Goal: Task Accomplishment & Management: Complete application form

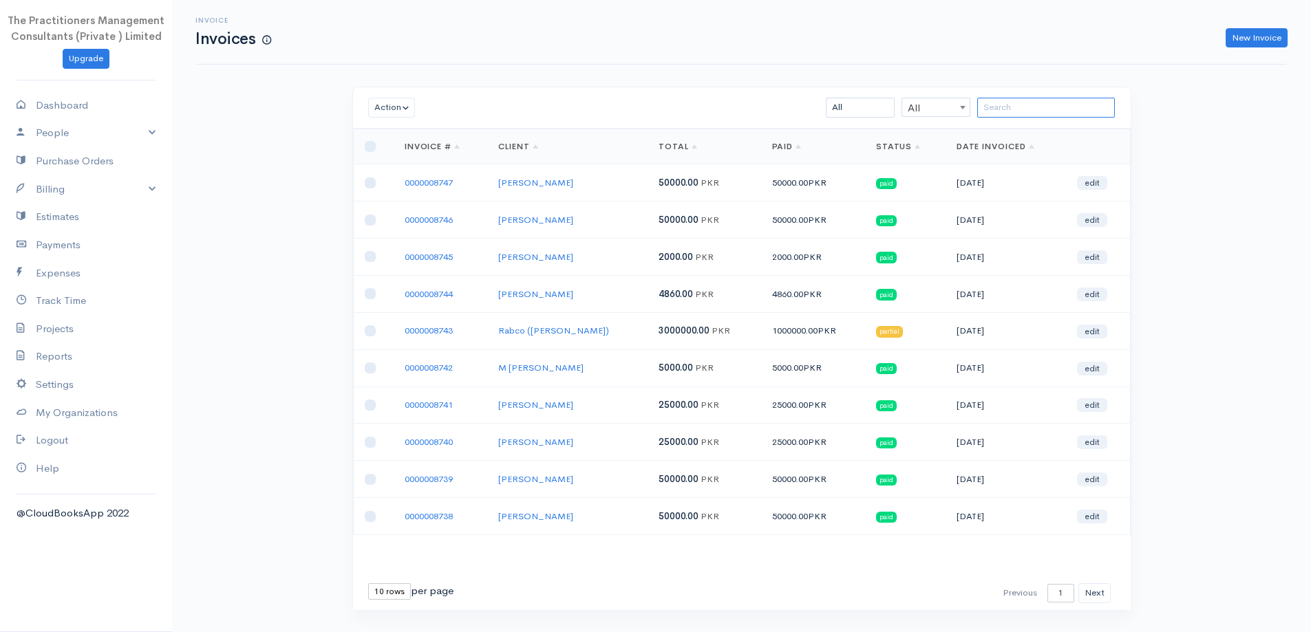
click at [1074, 108] on input "search" at bounding box center [1046, 108] width 138 height 20
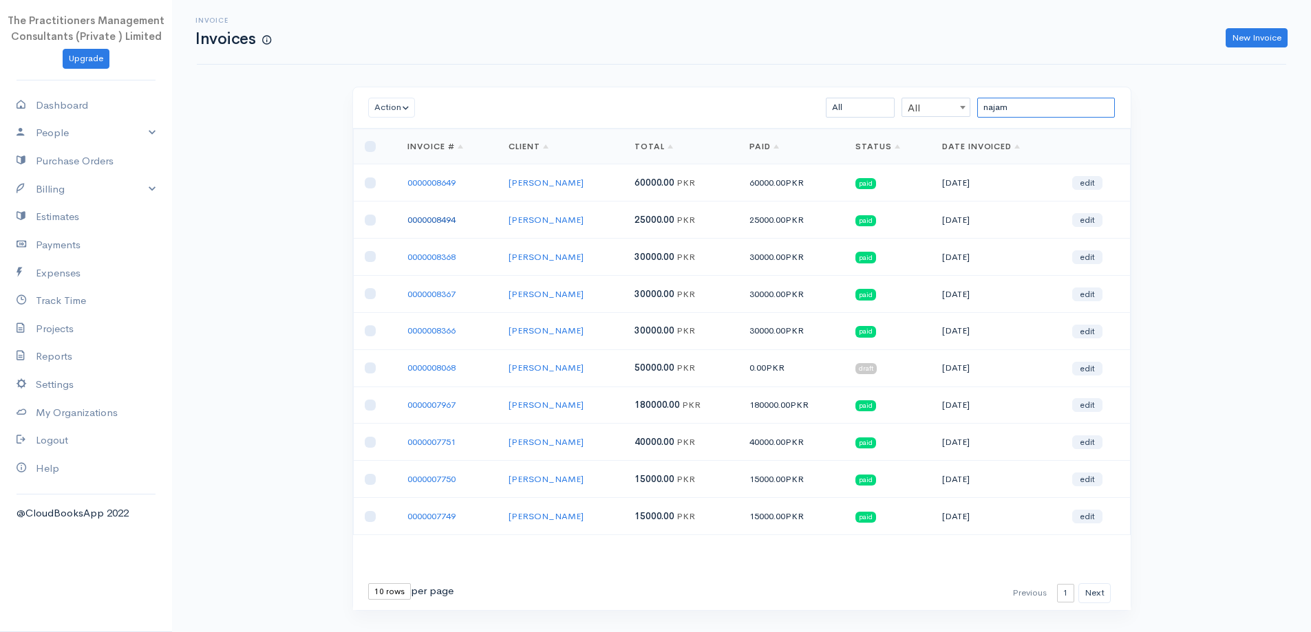
type input "najam"
click at [454, 223] on link "0000008494" at bounding box center [431, 220] width 48 height 12
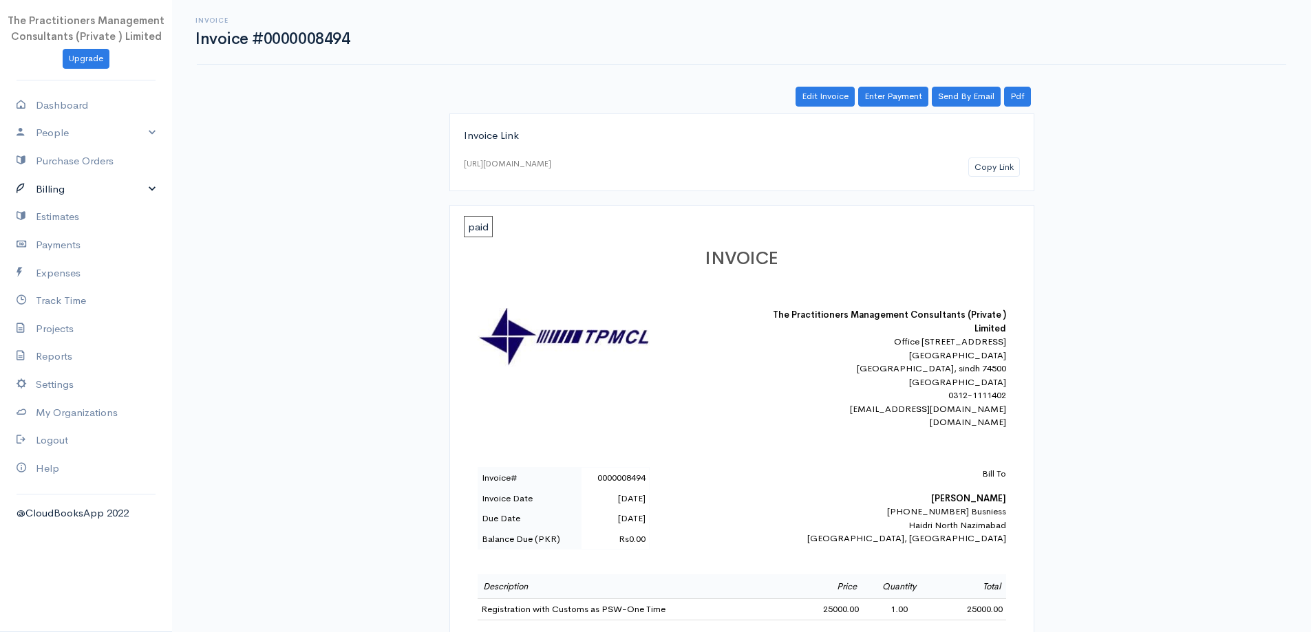
click at [27, 182] on icon at bounding box center [26, 189] width 19 height 17
click at [43, 210] on link "Invoice" at bounding box center [86, 215] width 172 height 25
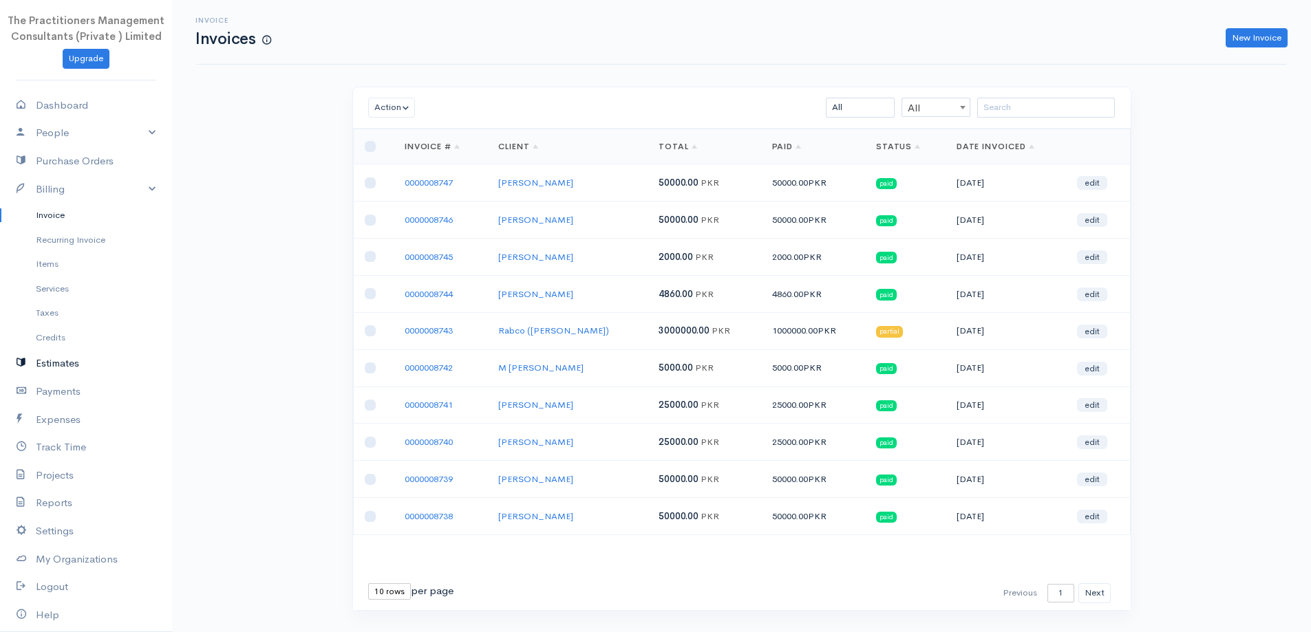
click at [40, 363] on link "Estimates" at bounding box center [86, 364] width 172 height 28
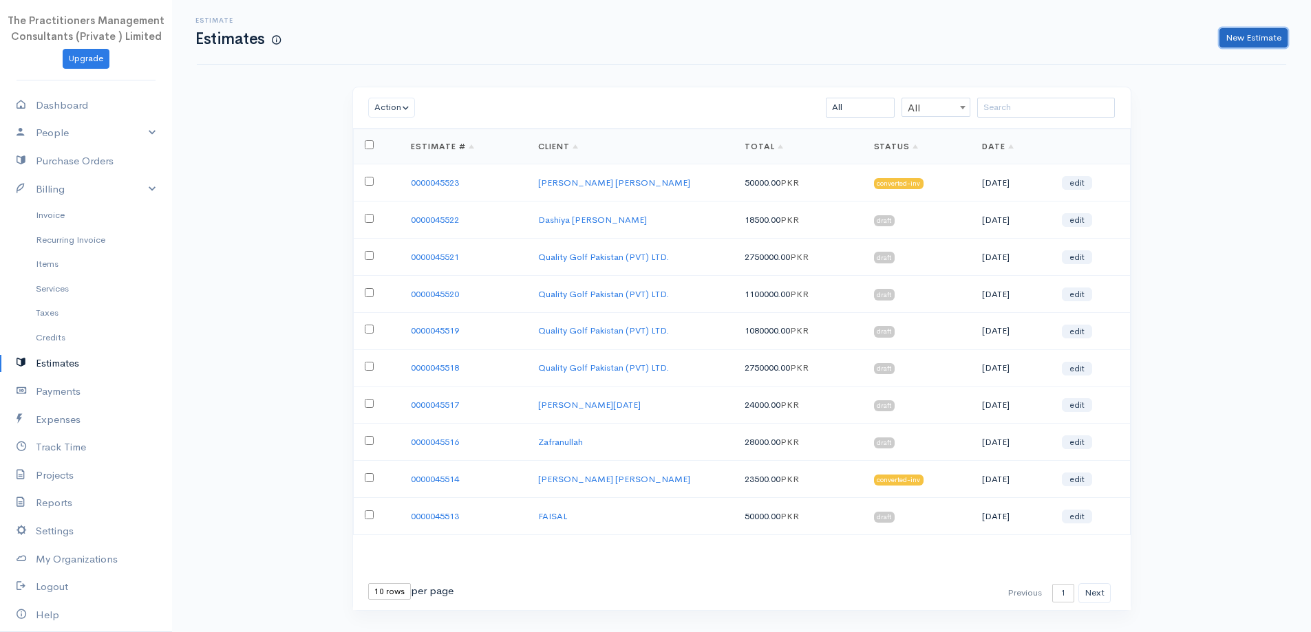
click at [1240, 47] on link "New Estimate" at bounding box center [1253, 38] width 68 height 20
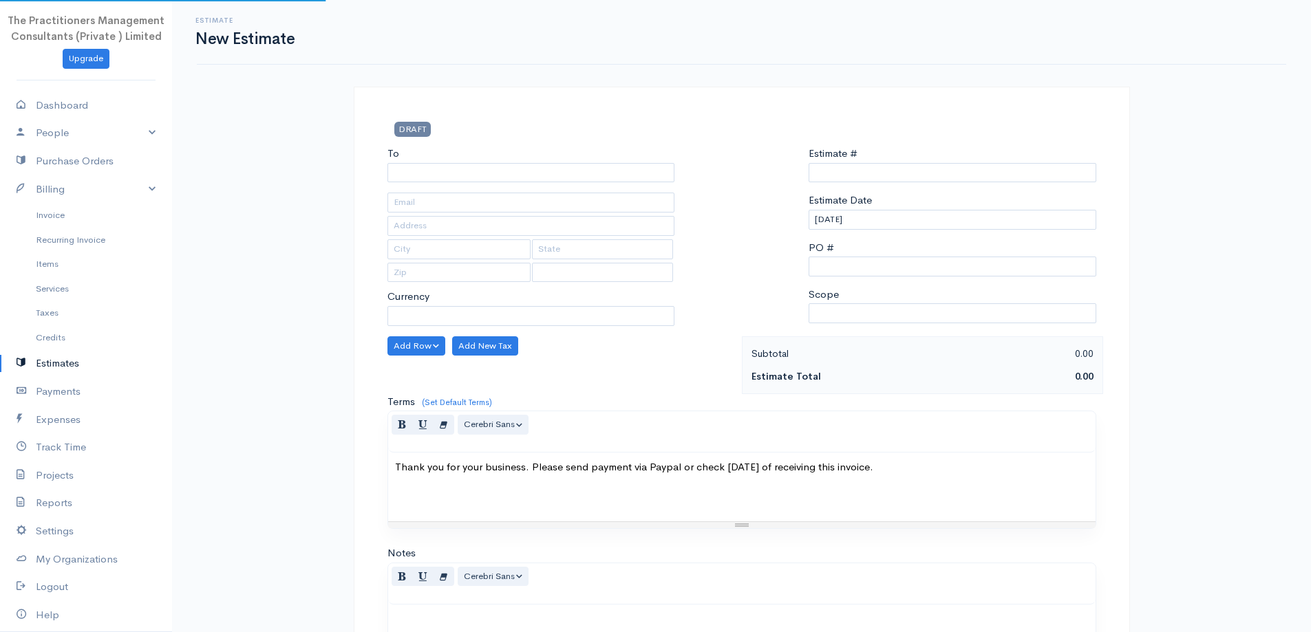
type input "0000045524"
select select "[GEOGRAPHIC_DATA]"
select select "PKR"
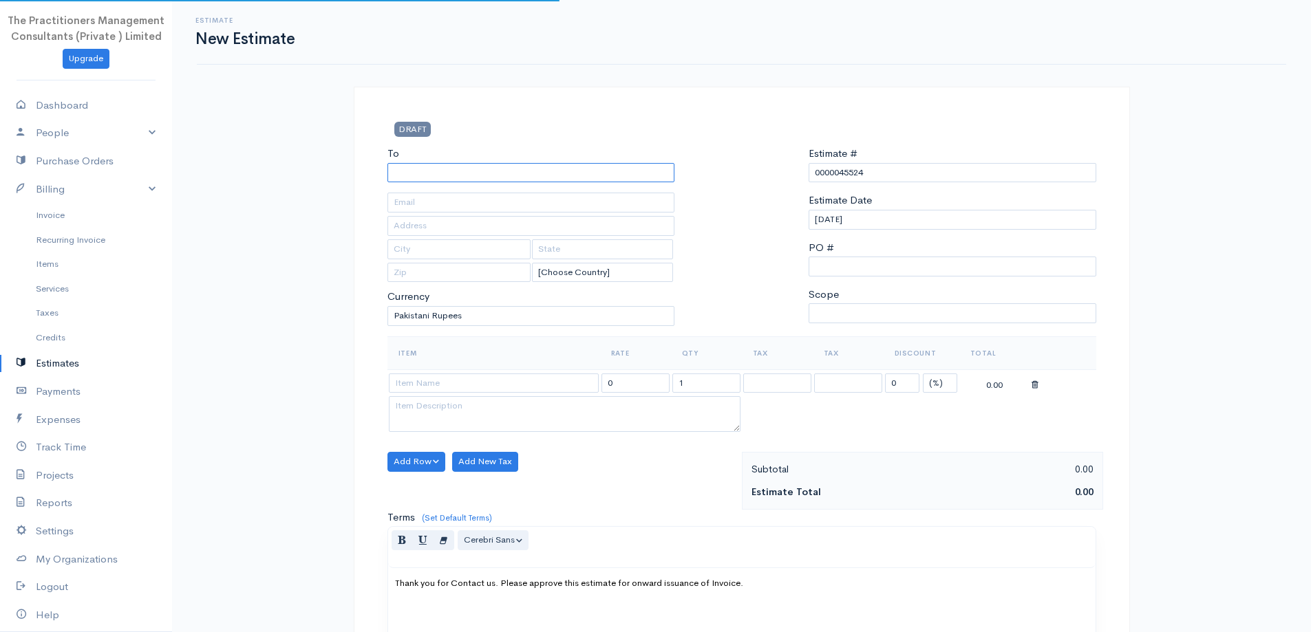
click at [428, 180] on input "To" at bounding box center [531, 173] width 288 height 20
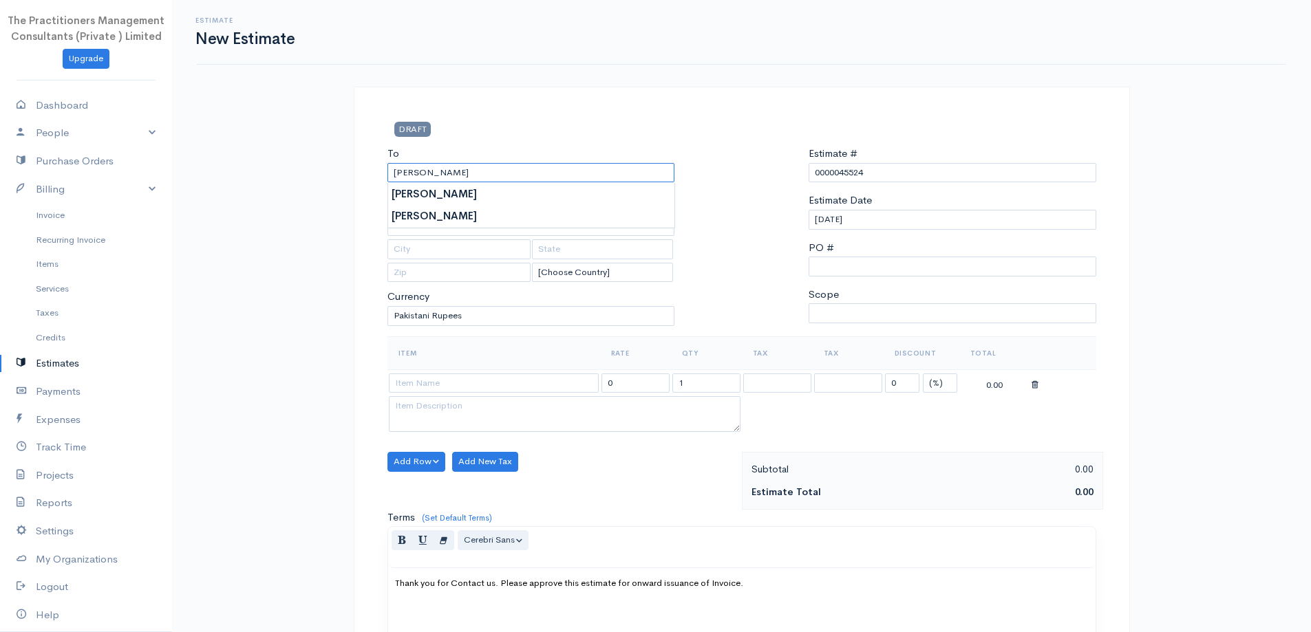
type input "[PERSON_NAME]"
click at [584, 272] on select "[Choose Country] [GEOGRAPHIC_DATA] [GEOGRAPHIC_DATA] [GEOGRAPHIC_DATA] [GEOGRAP…" at bounding box center [602, 273] width 141 height 20
click at [428, 215] on div "To [PERSON_NAME] [Choose Country] [GEOGRAPHIC_DATA] [GEOGRAPHIC_DATA] [GEOGRAPH…" at bounding box center [531, 241] width 301 height 191
click at [425, 223] on input "text" at bounding box center [531, 226] width 288 height 20
click at [408, 201] on input "text" at bounding box center [531, 203] width 288 height 20
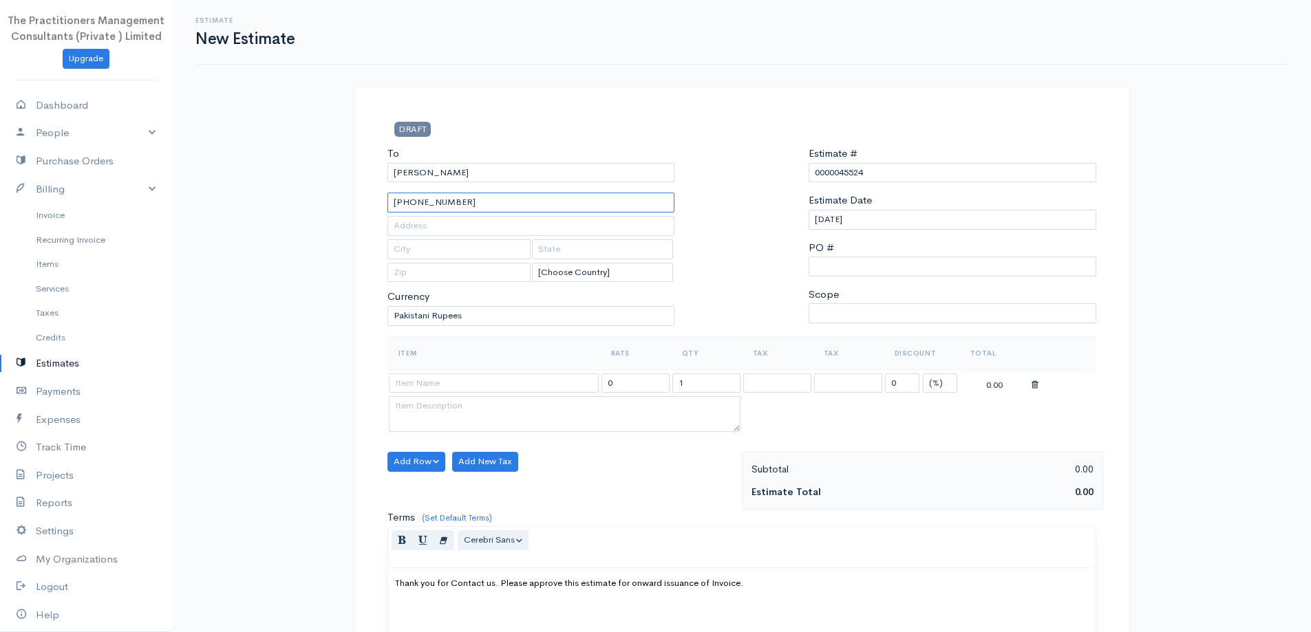
type input "[PHONE_NUMBER]"
click at [486, 354] on th "Item" at bounding box center [493, 353] width 213 height 33
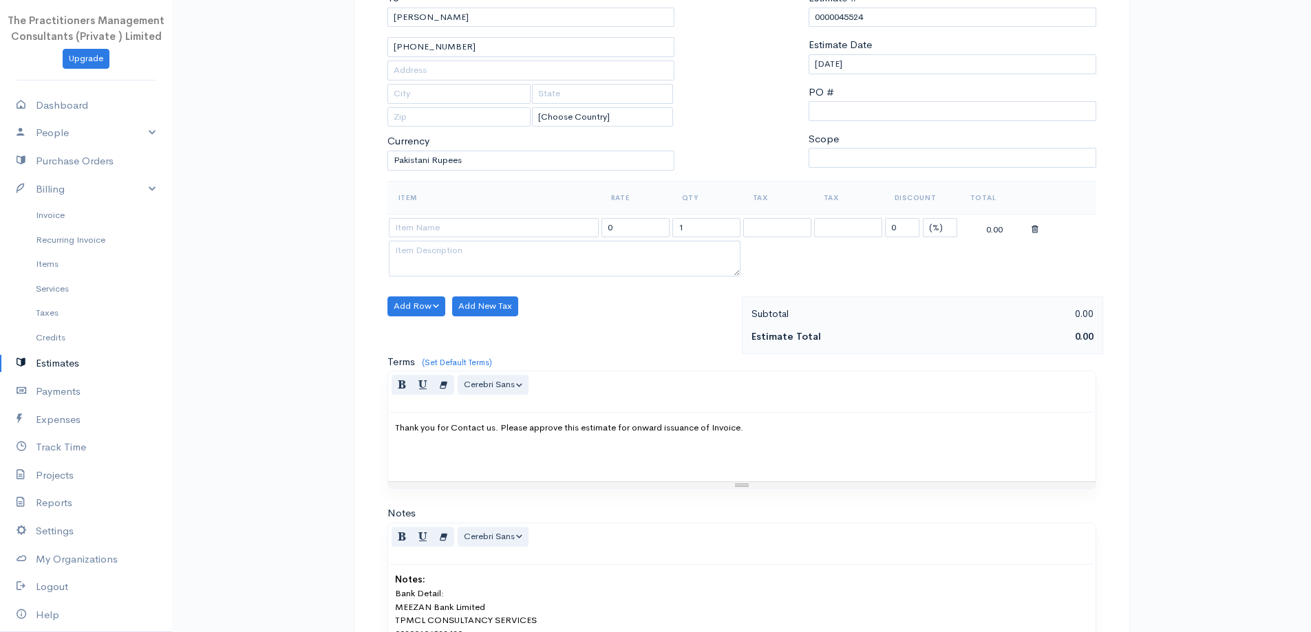
scroll to position [138, 0]
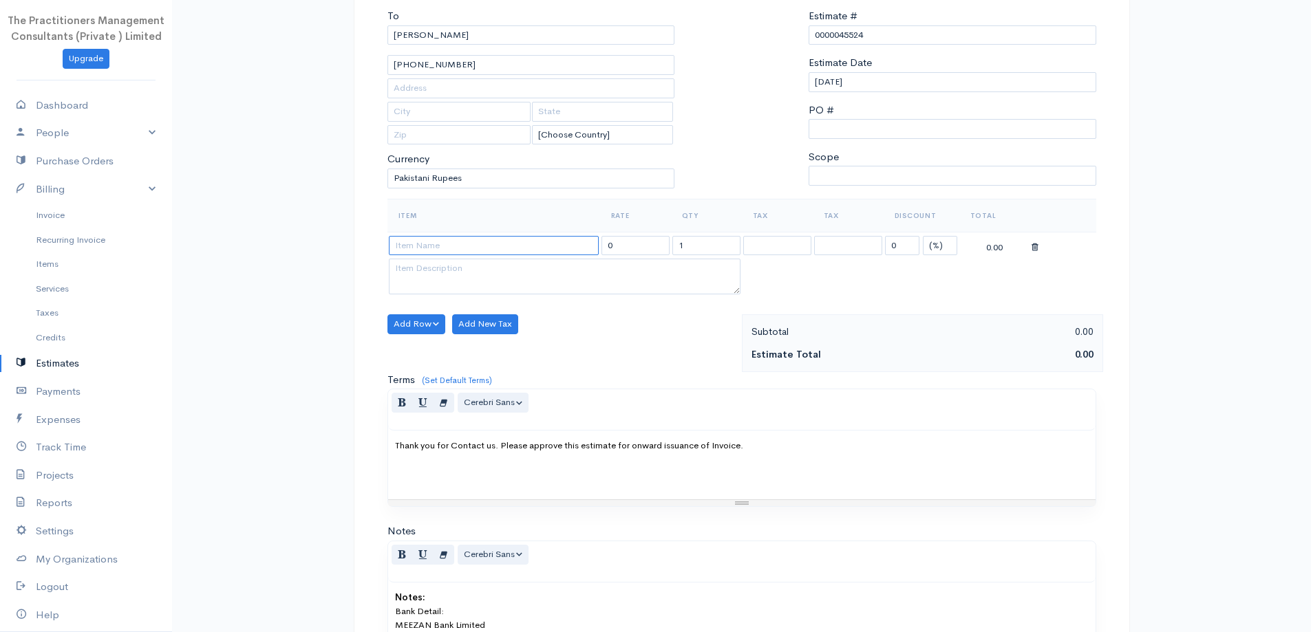
click at [454, 247] on input at bounding box center [494, 246] width 210 height 20
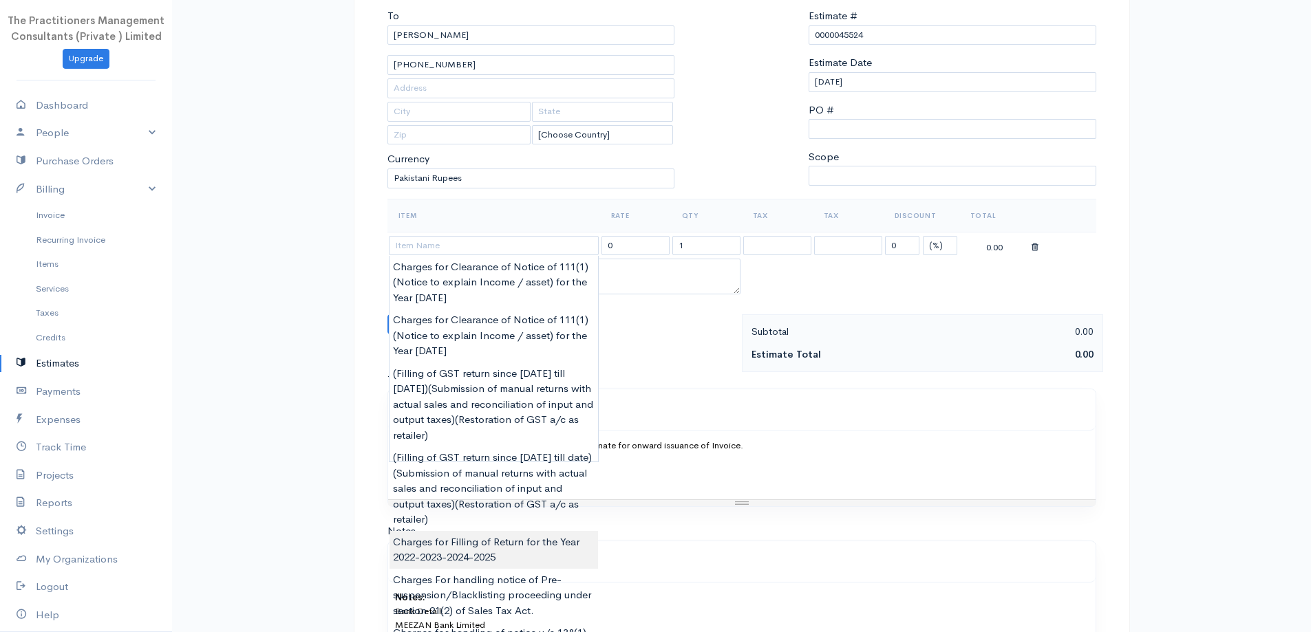
type input "Charges for Filling of Return for the Year 2022-2023-2024-2025"
type input "5000.00"
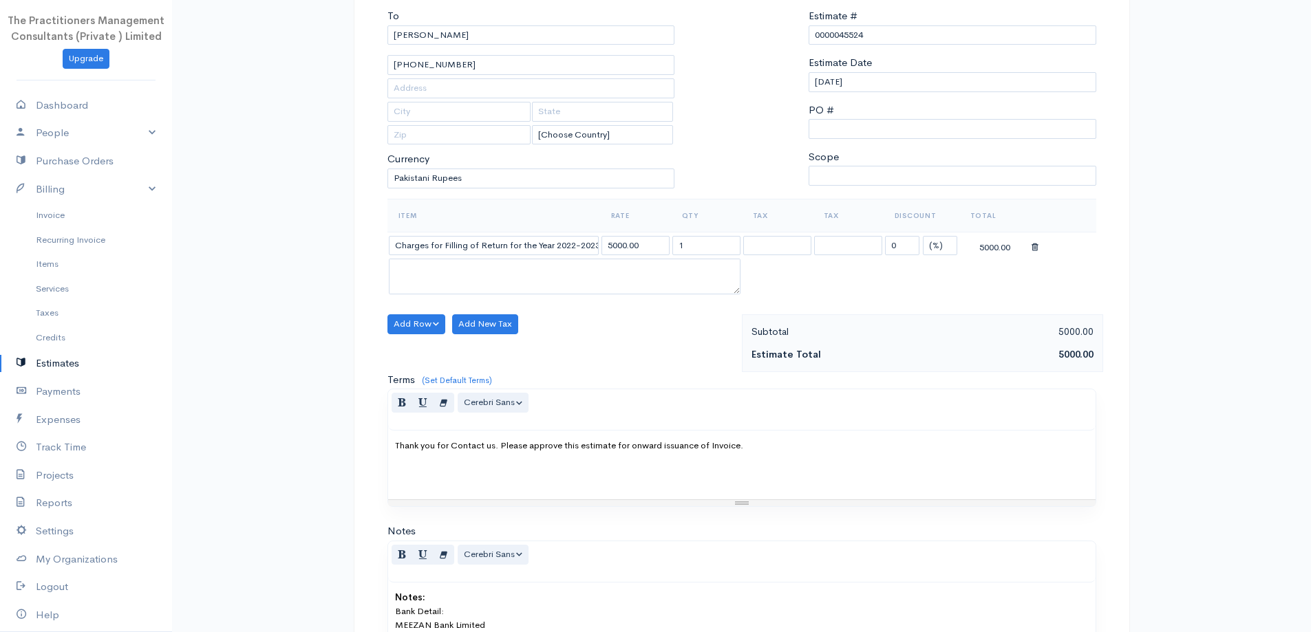
click at [430, 537] on body "The Practitioners Management Consultants (Private ) Limited Upgrade Dashboard P…" at bounding box center [655, 319] width 1311 height 915
drag, startPoint x: 559, startPoint y: 243, endPoint x: 787, endPoint y: 262, distance: 229.3
click at [787, 262] on table "Item Rate Qty Tax Tax Discount Total Charges for Filling of Return for the Year…" at bounding box center [741, 248] width 709 height 99
click at [526, 246] on input "Charges for Filling of Return for the Year 2022-2023-2024-2025" at bounding box center [494, 246] width 210 height 20
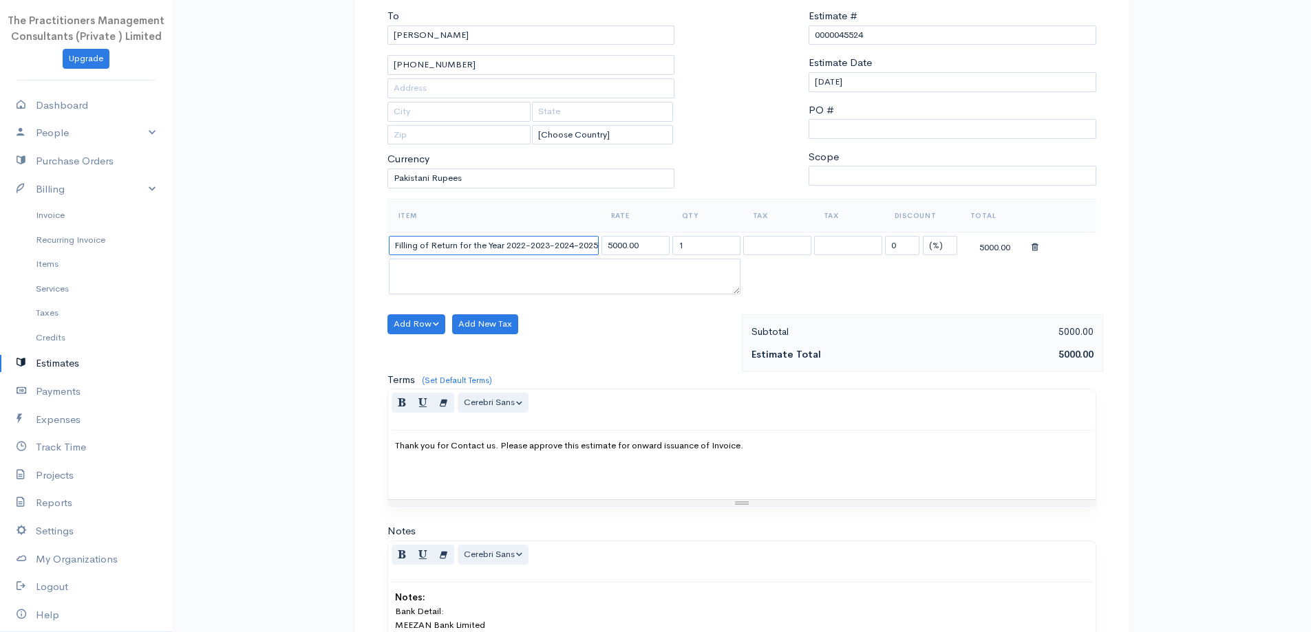
drag, startPoint x: 504, startPoint y: 242, endPoint x: 548, endPoint y: 262, distance: 48.1
click at [548, 262] on tbody "Charges for Filling of Return for the Year 2022-2023-2024-2025 5000.00 1 0 (%) …" at bounding box center [741, 265] width 709 height 66
type input "Charges for Filling of Return for the Year [DATE]-[DATE]"
click at [689, 262] on textarea at bounding box center [565, 277] width 352 height 36
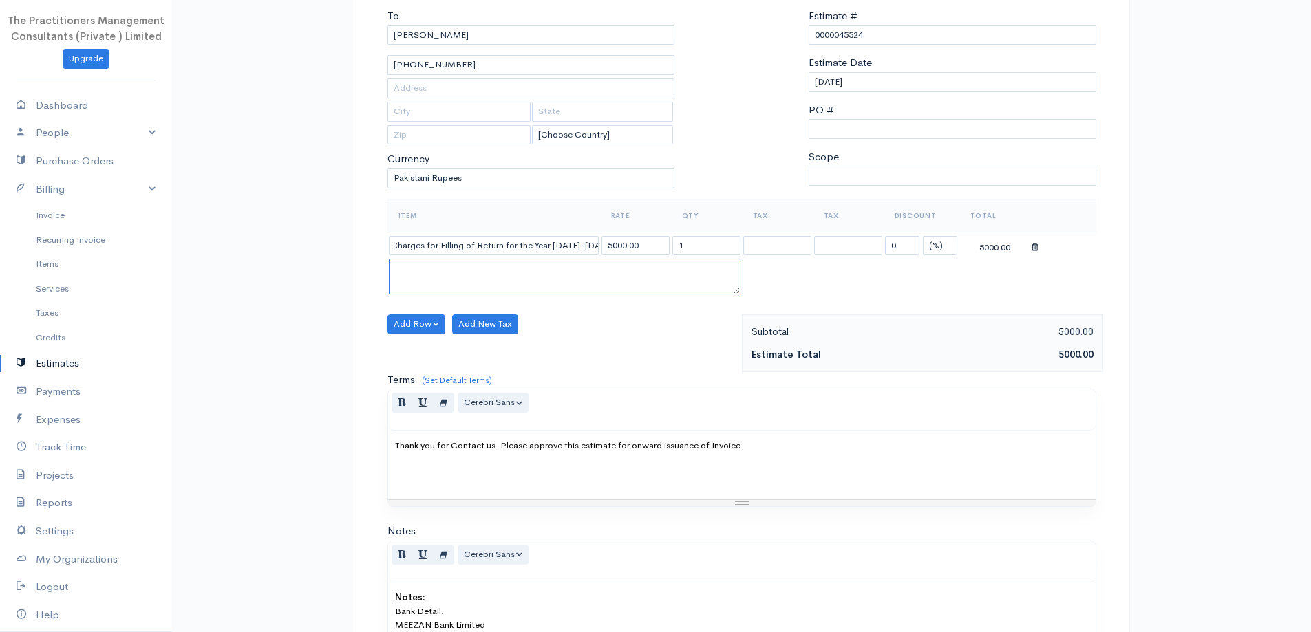
scroll to position [0, 0]
click at [683, 252] on input "1" at bounding box center [706, 246] width 68 height 20
type input "2"
click at [578, 330] on div "Add Row Add Item Row Add Time Row Add New Tax" at bounding box center [561, 343] width 361 height 58
click at [410, 322] on button "Add Row" at bounding box center [416, 324] width 58 height 20
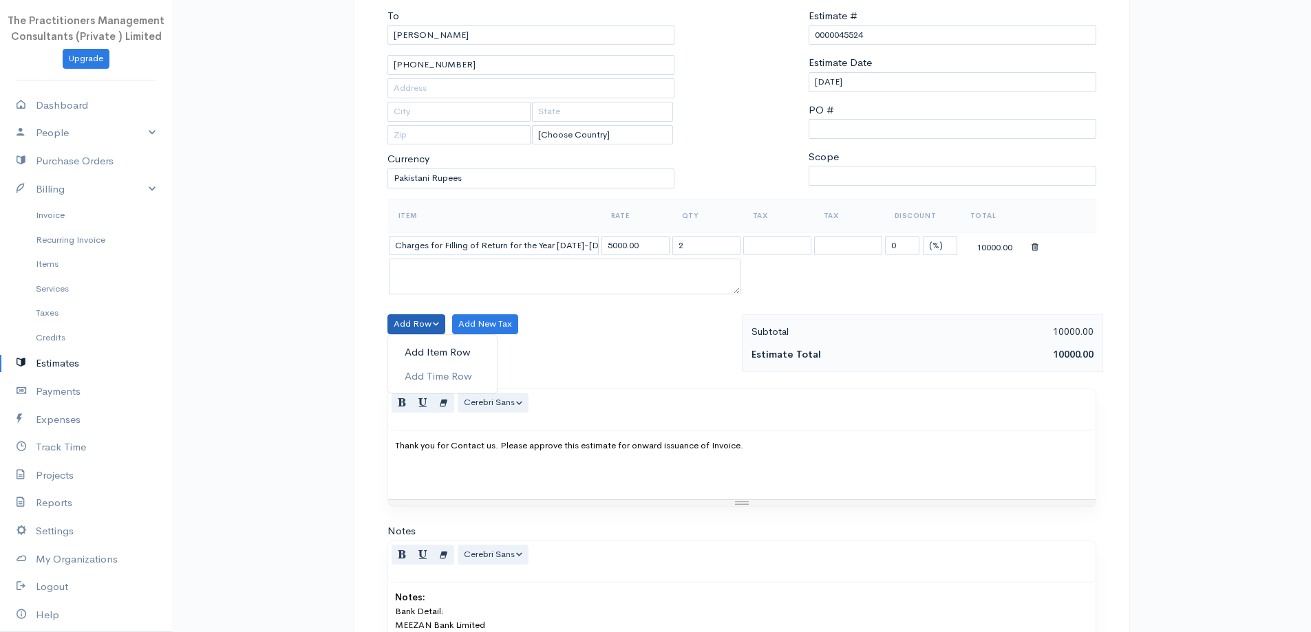
click at [423, 344] on link "Add Item Row" at bounding box center [442, 353] width 109 height 24
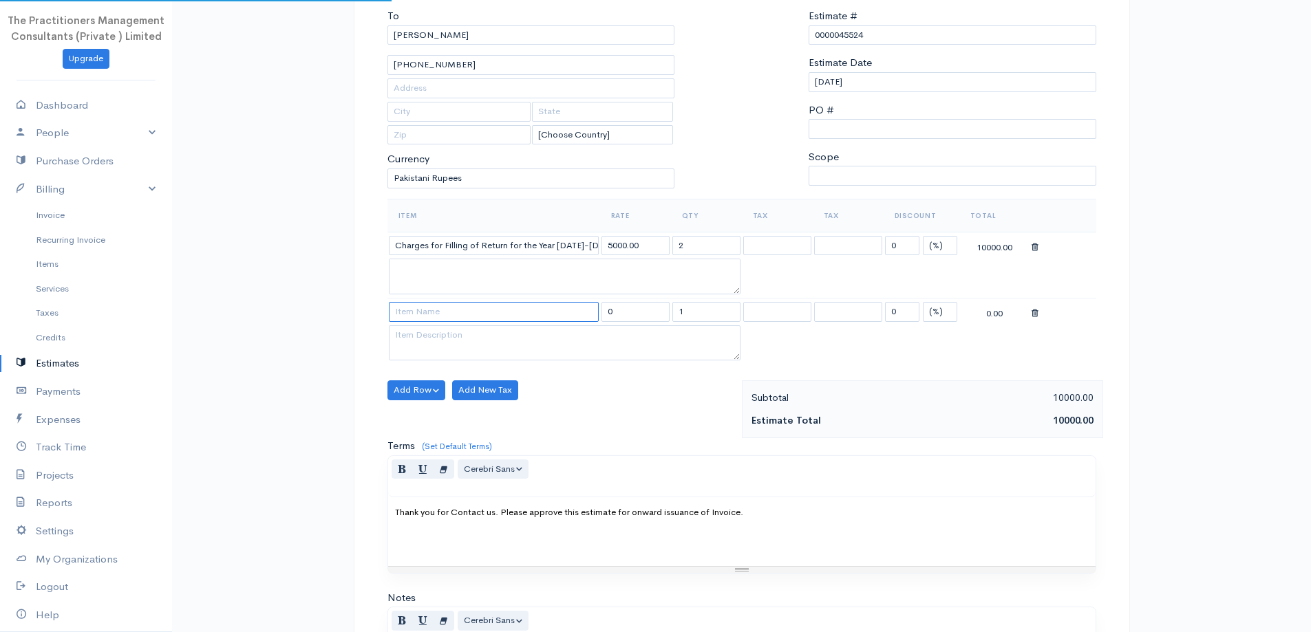
click at [405, 307] on input at bounding box center [494, 312] width 210 height 20
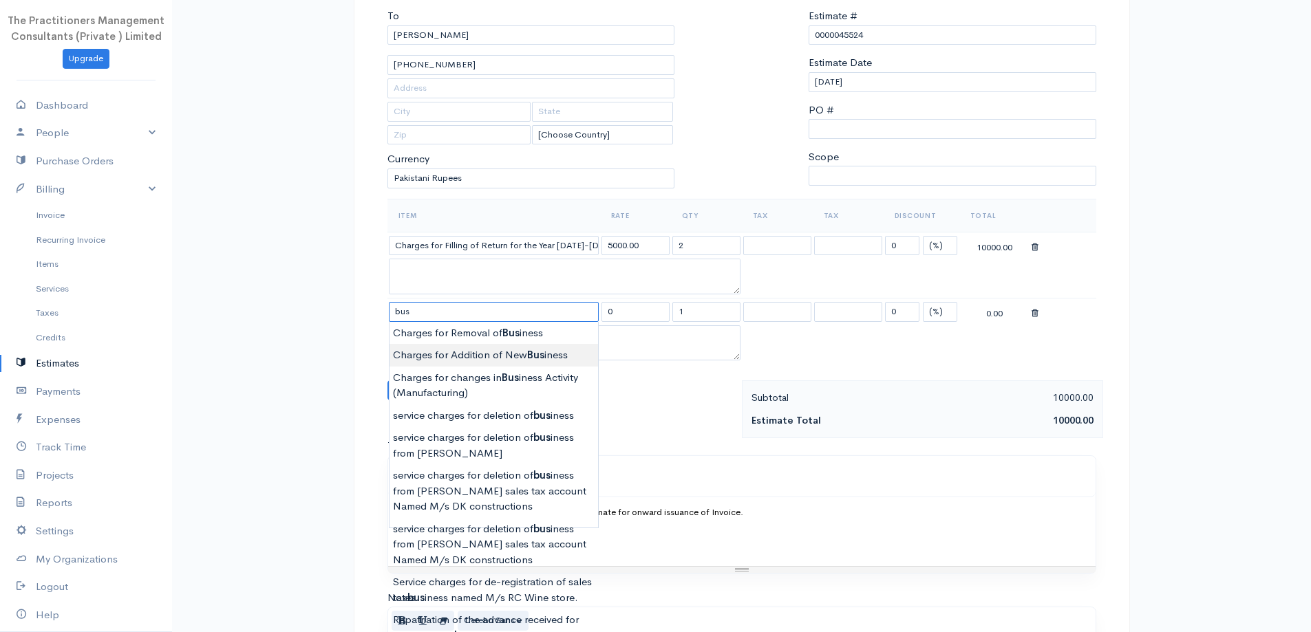
type input "Charges for Addition of New Business"
type input "5000.00"
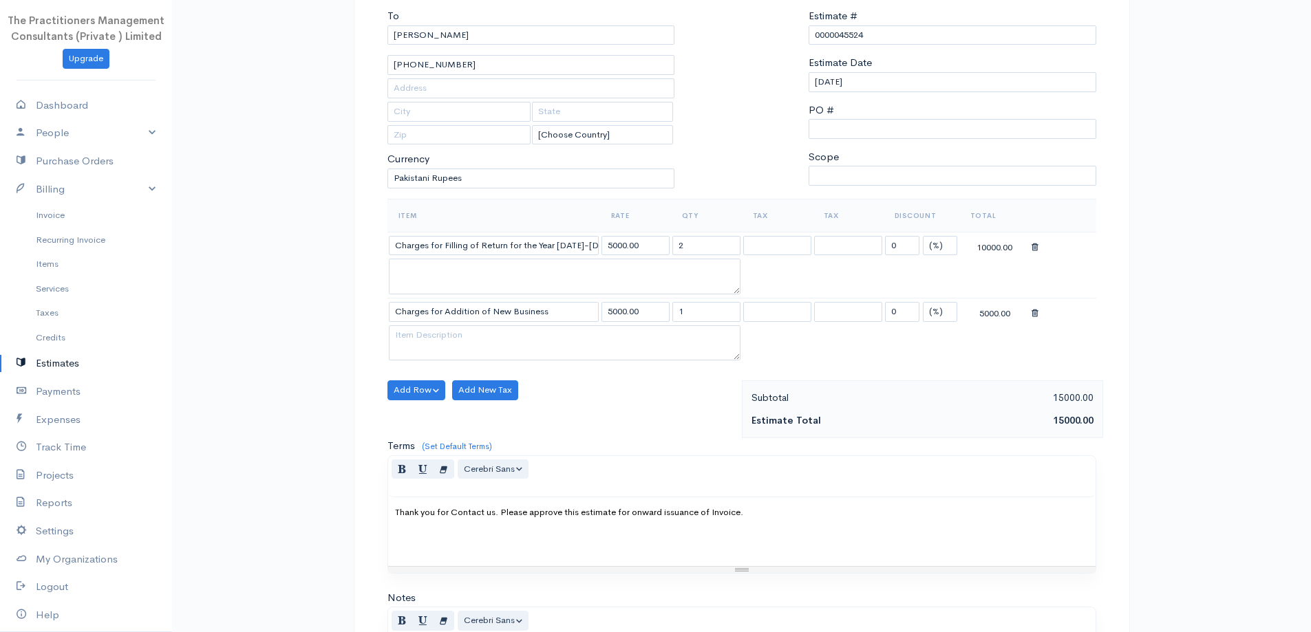
click at [506, 361] on body "The Practitioners Management Consultants (Private ) Limited Upgrade Dashboard P…" at bounding box center [655, 352] width 1311 height 981
click at [434, 385] on button "Add Row" at bounding box center [416, 391] width 58 height 20
click at [454, 407] on link "Add Item Row" at bounding box center [442, 419] width 109 height 24
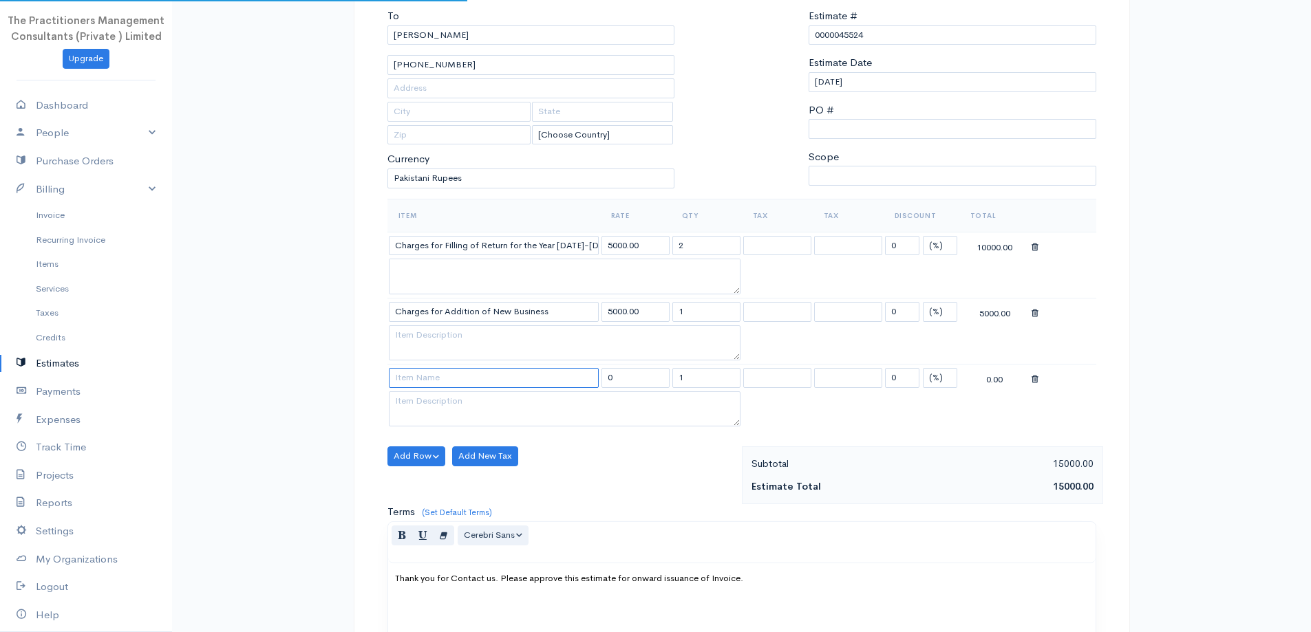
click at [443, 386] on input at bounding box center [494, 378] width 210 height 20
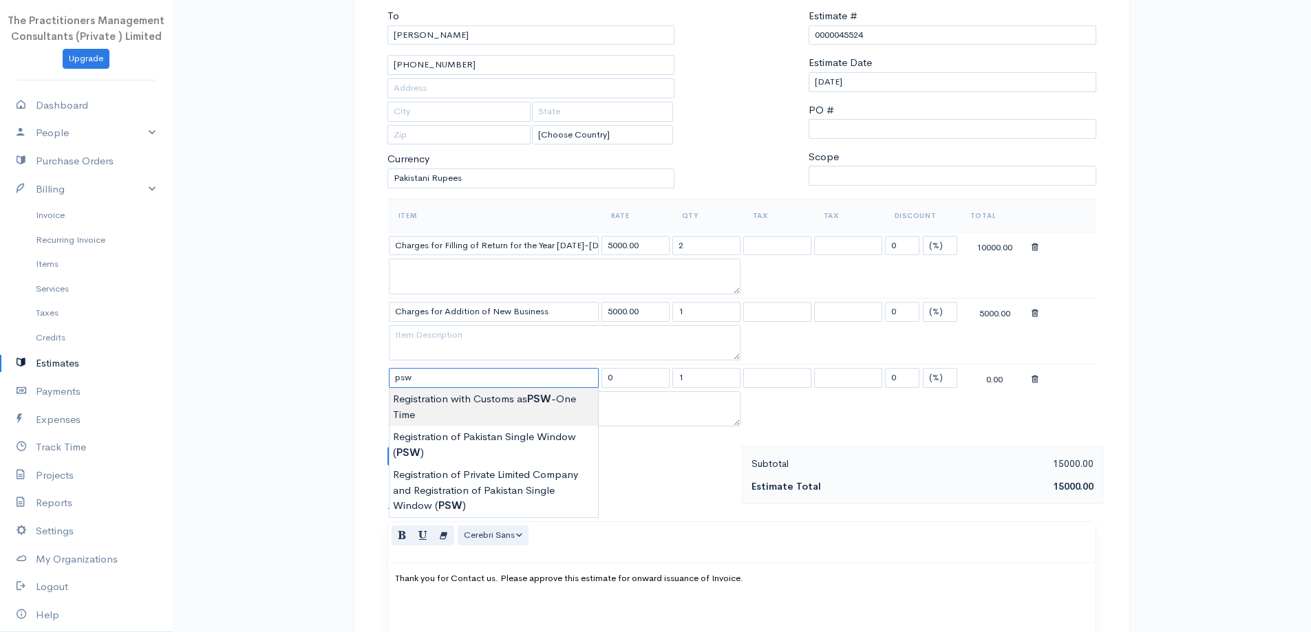
type input "Registration with Customs as PSW-One Time"
click at [471, 398] on body "The Practitioners Management Consultants (Private ) Limited Upgrade Dashboard P…" at bounding box center [655, 385] width 1311 height 1047
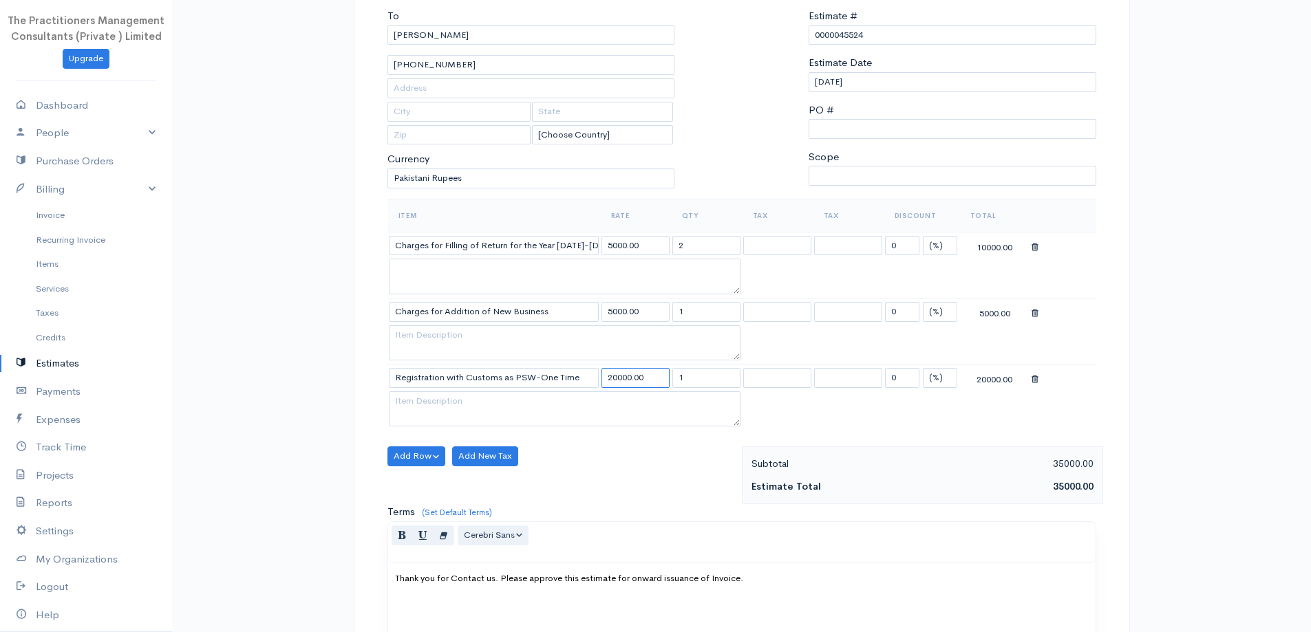
click at [618, 374] on input "20000.00" at bounding box center [635, 378] width 68 height 20
type input "25000.00"
click at [610, 449] on div "Add Row Add Item Row Add Time Row Add New Tax" at bounding box center [561, 476] width 361 height 58
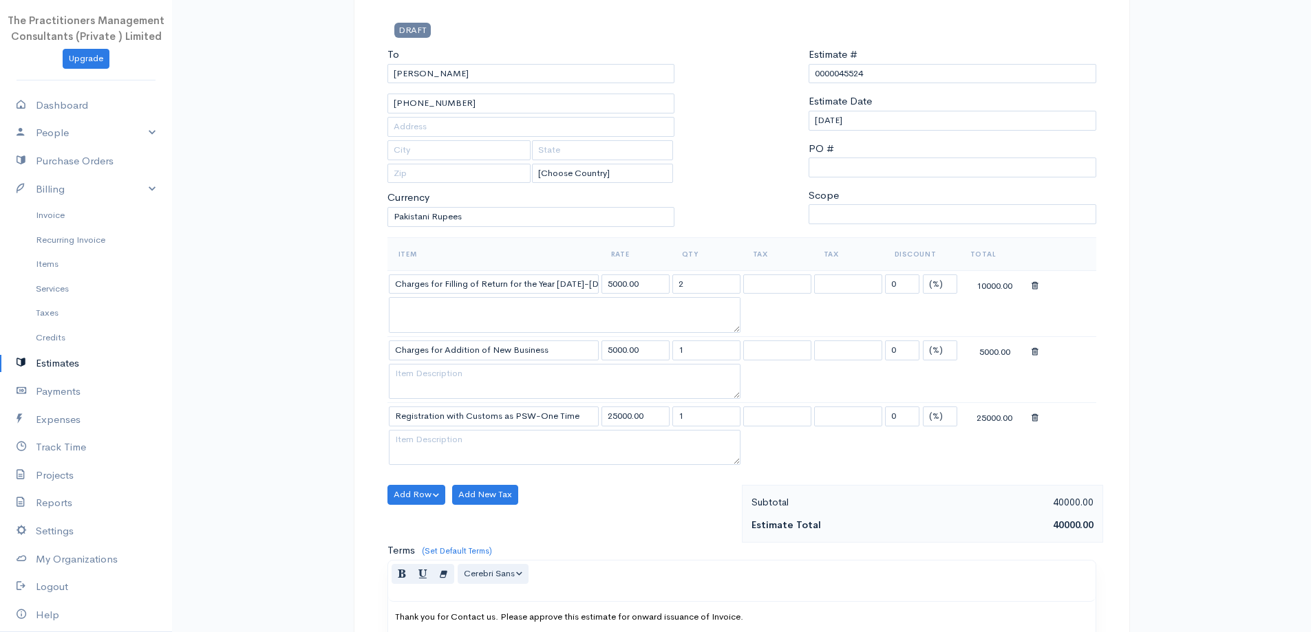
scroll to position [69, 0]
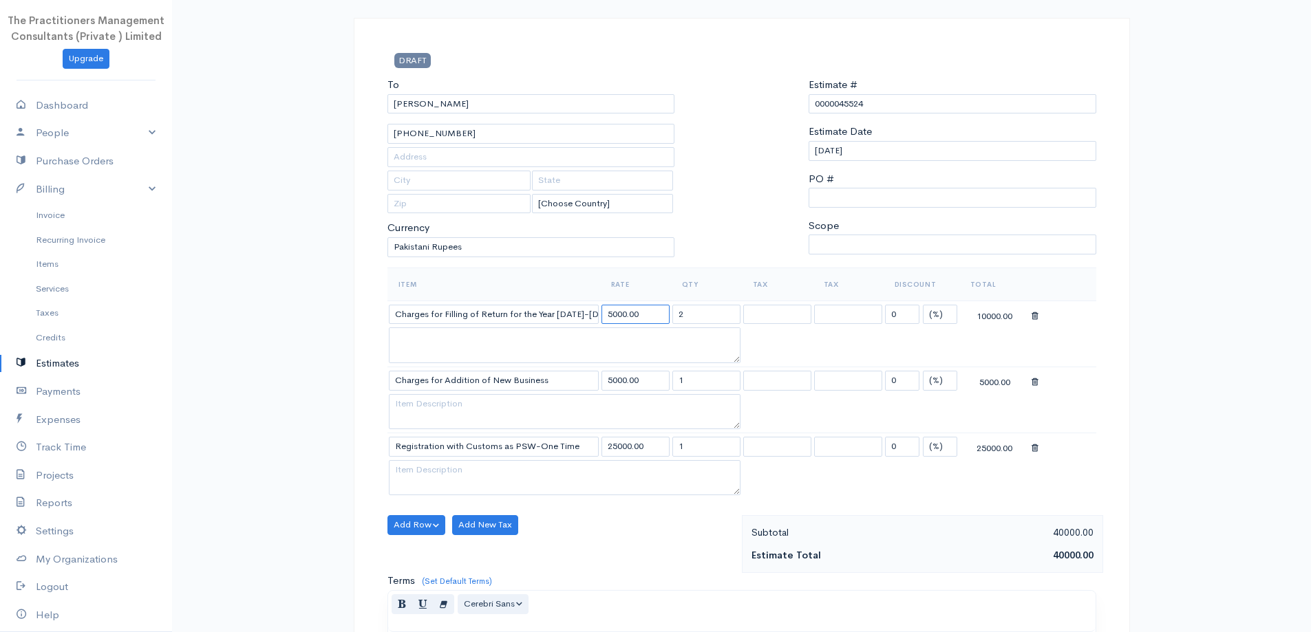
click at [606, 316] on input "5000.00" at bounding box center [635, 315] width 68 height 20
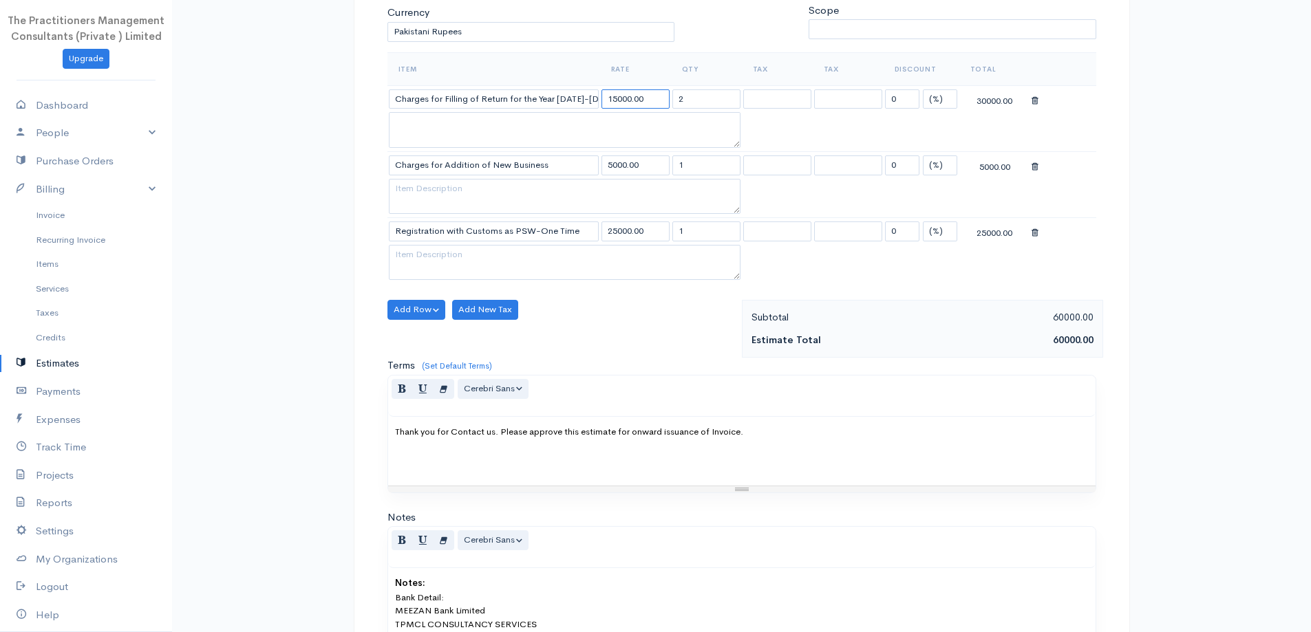
scroll to position [344, 0]
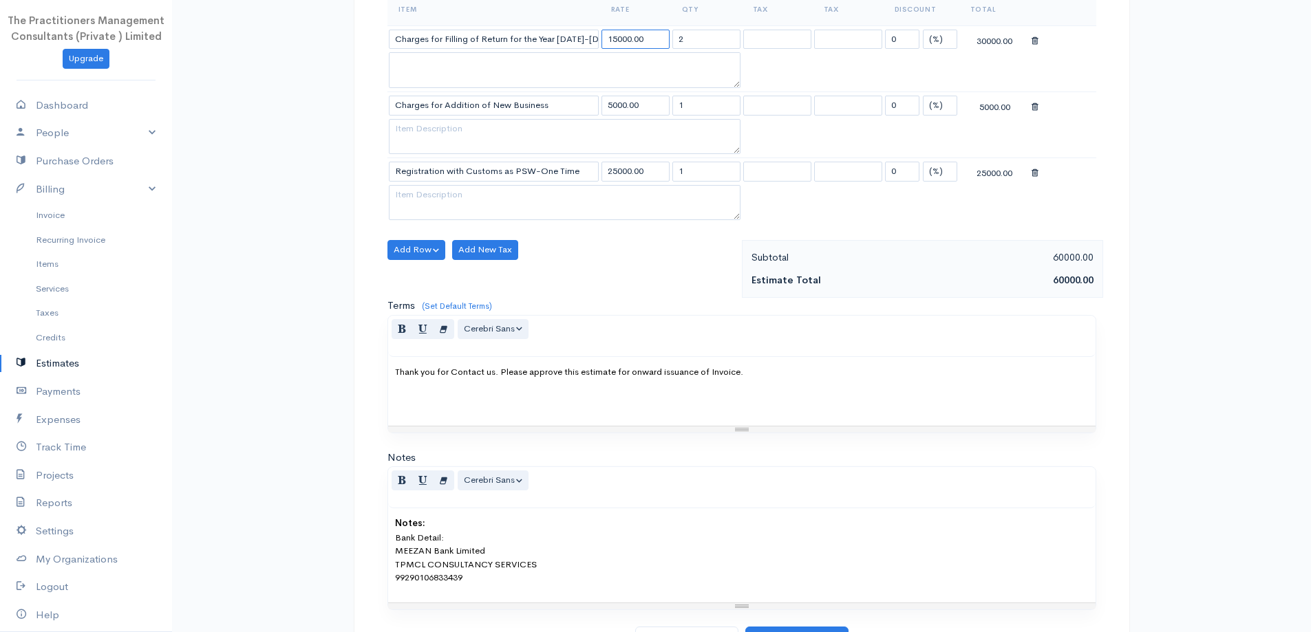
type input "15000.00"
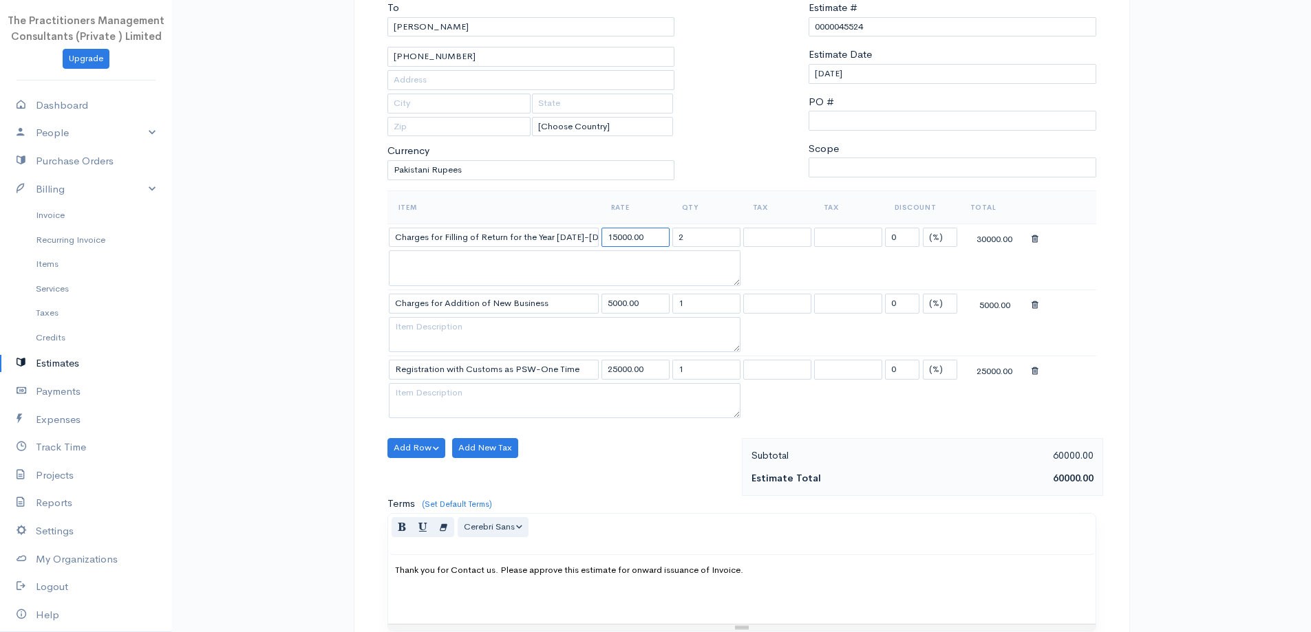
scroll to position [138, 0]
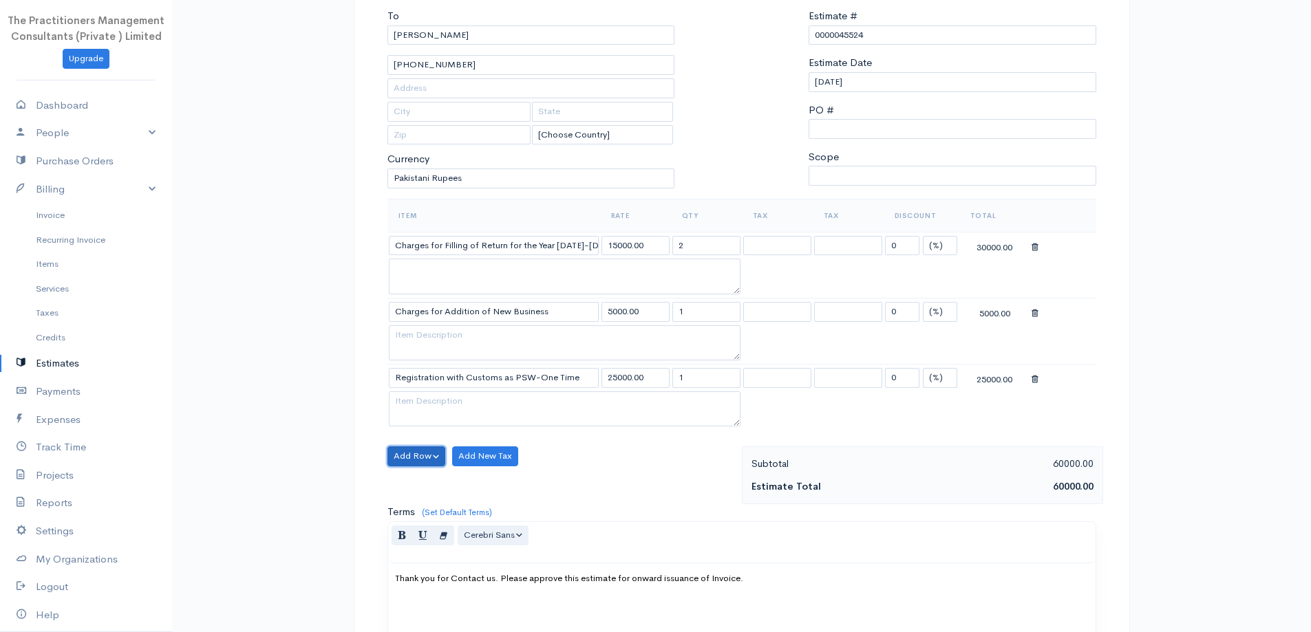
click at [423, 462] on button "Add Row" at bounding box center [416, 457] width 58 height 20
click at [431, 478] on link "Add Item Row" at bounding box center [442, 485] width 109 height 24
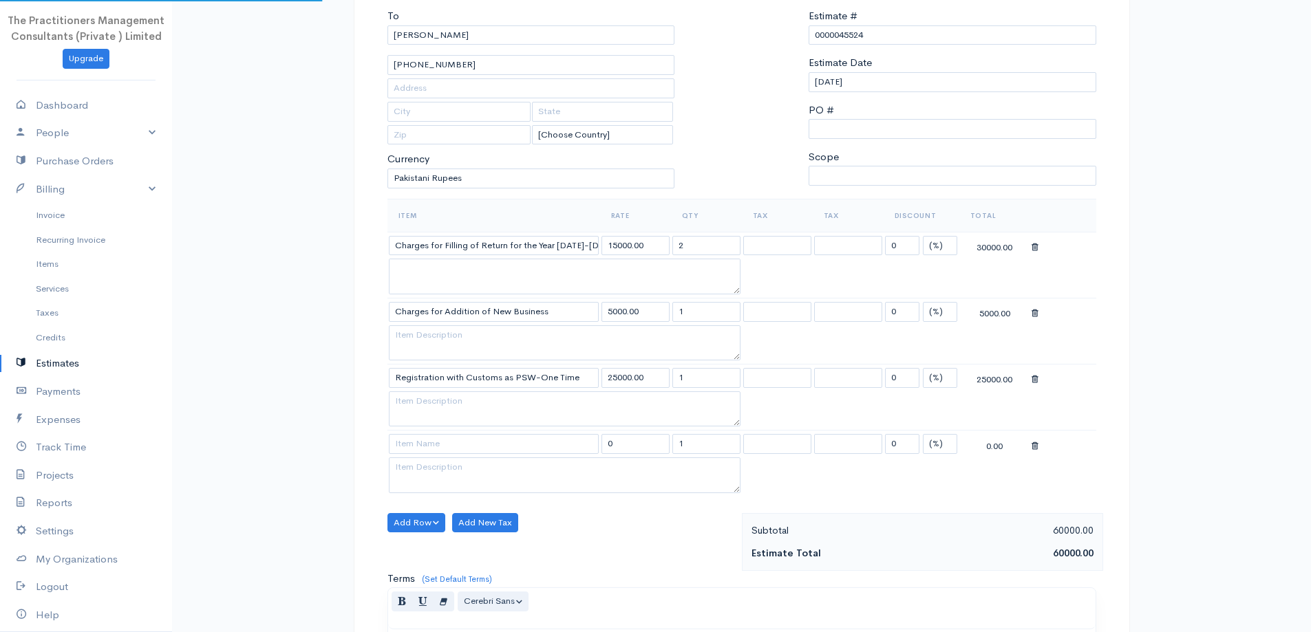
click at [450, 456] on td at bounding box center [493, 444] width 213 height 27
click at [449, 455] on td at bounding box center [493, 444] width 213 height 27
click at [449, 454] on input at bounding box center [494, 444] width 210 height 20
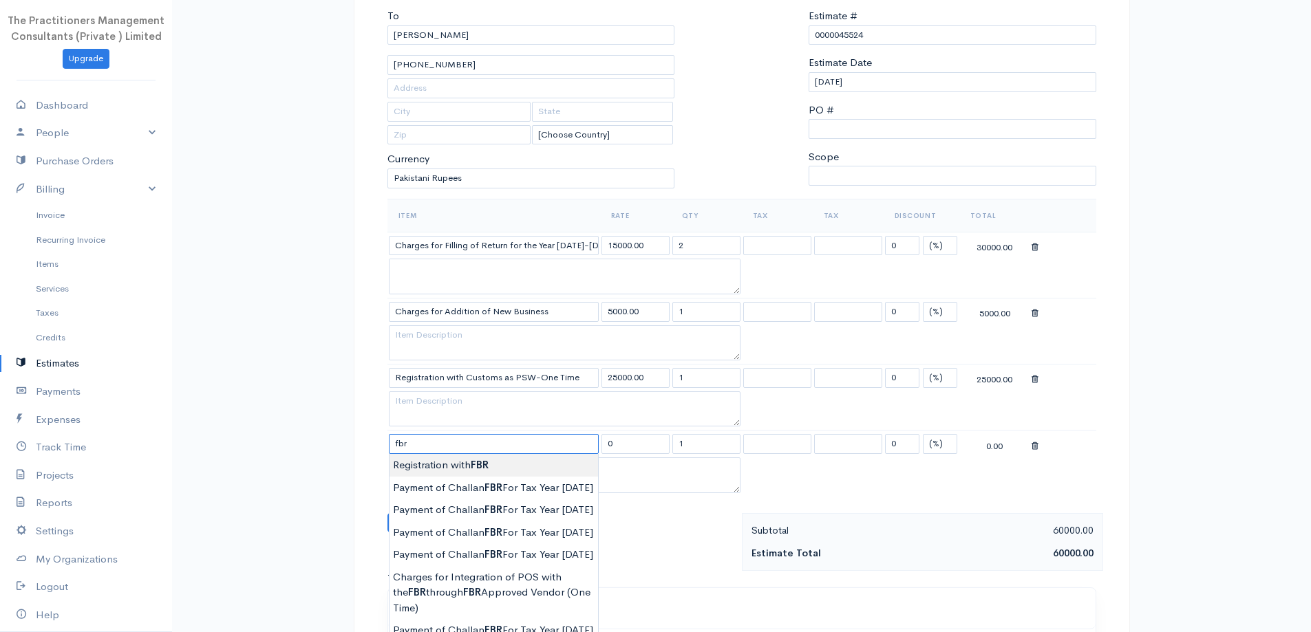
type input "Registration with FBR"
type input "1500.00"
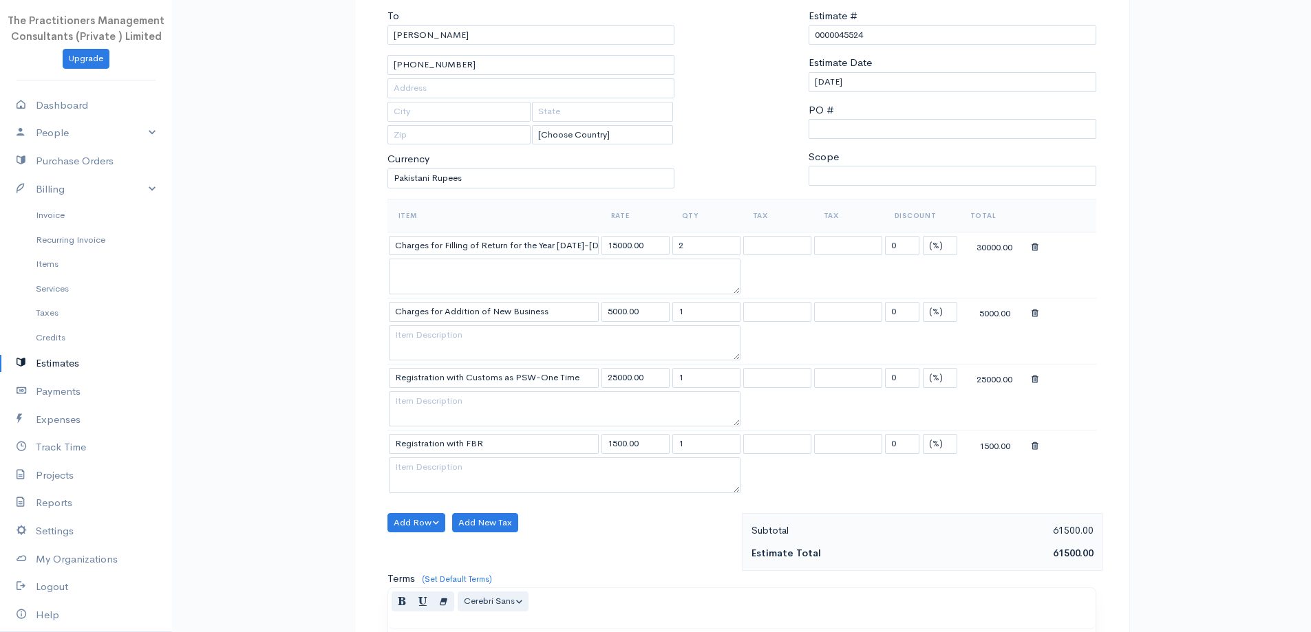
click at [460, 465] on body "The Practitioners Management Consultants (Private ) Limited Upgrade Dashboard P…" at bounding box center [655, 419] width 1311 height 1114
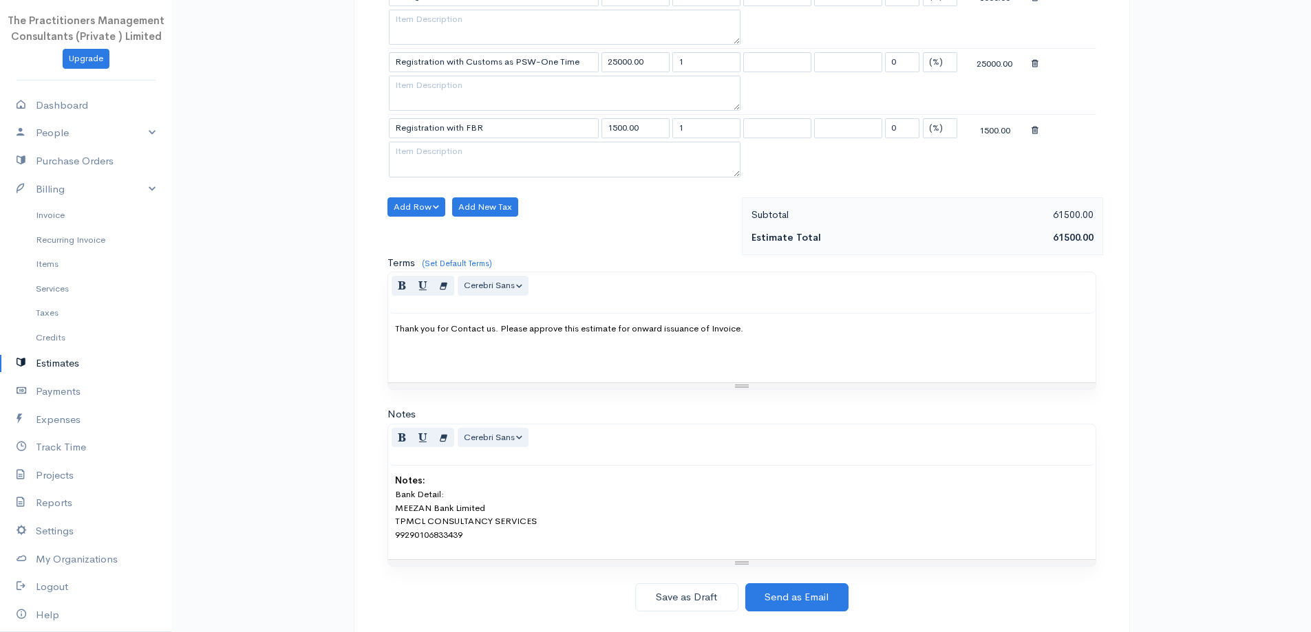
scroll to position [482, 0]
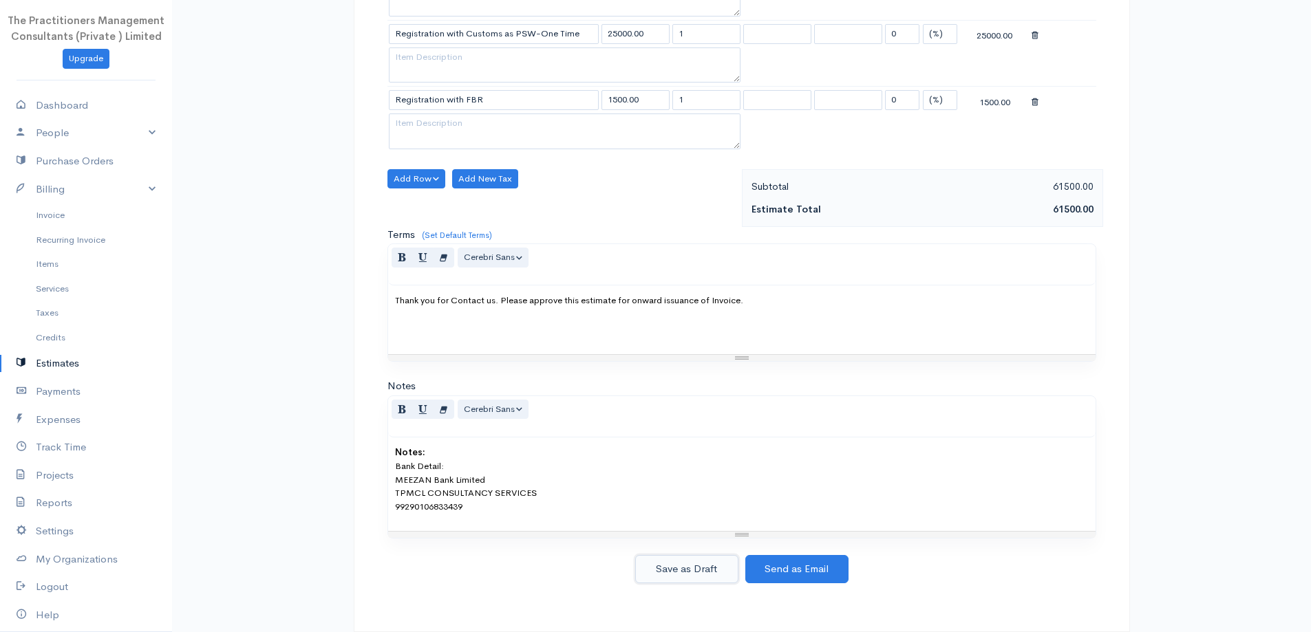
click at [682, 559] on button "Save as Draft" at bounding box center [686, 569] width 103 height 28
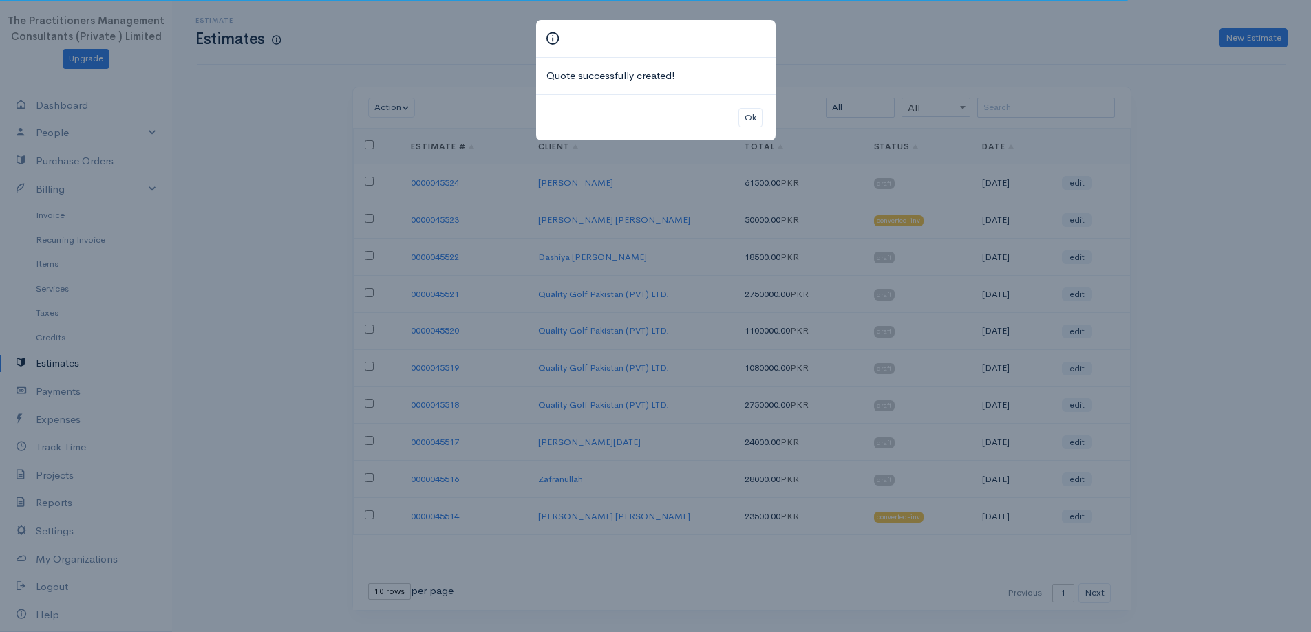
click at [752, 134] on div "Ok" at bounding box center [655, 117] width 239 height 47
click at [753, 119] on button "Ok" at bounding box center [750, 118] width 24 height 20
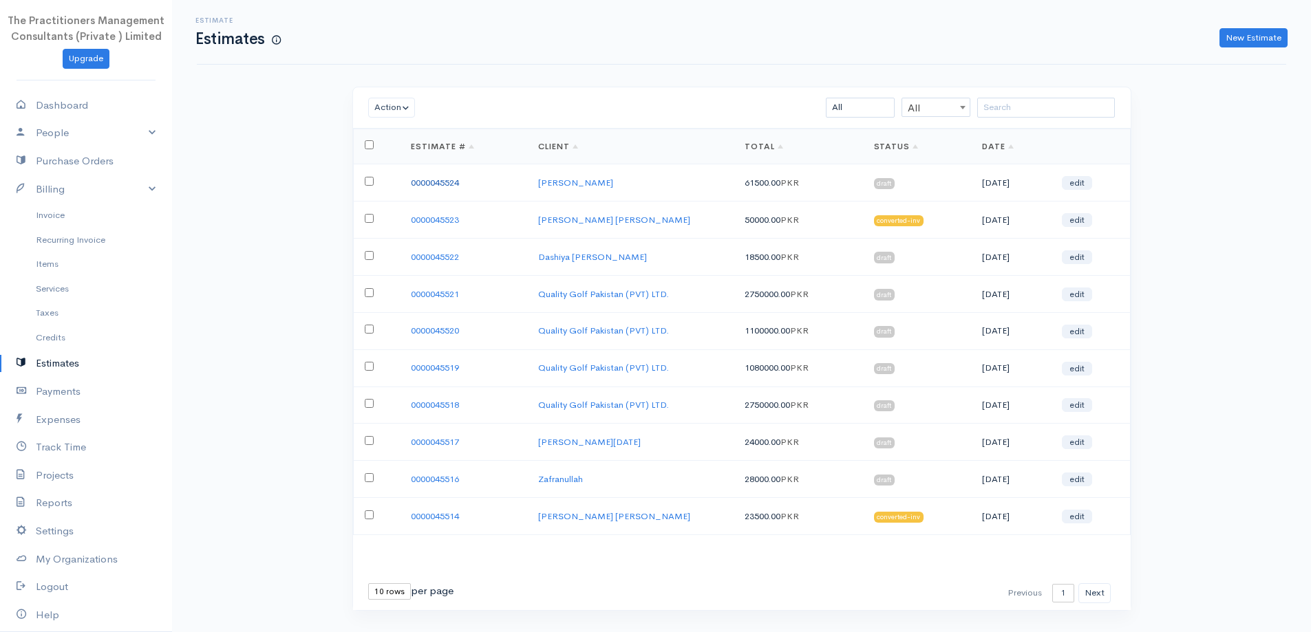
click at [436, 181] on link "0000045524" at bounding box center [435, 183] width 48 height 12
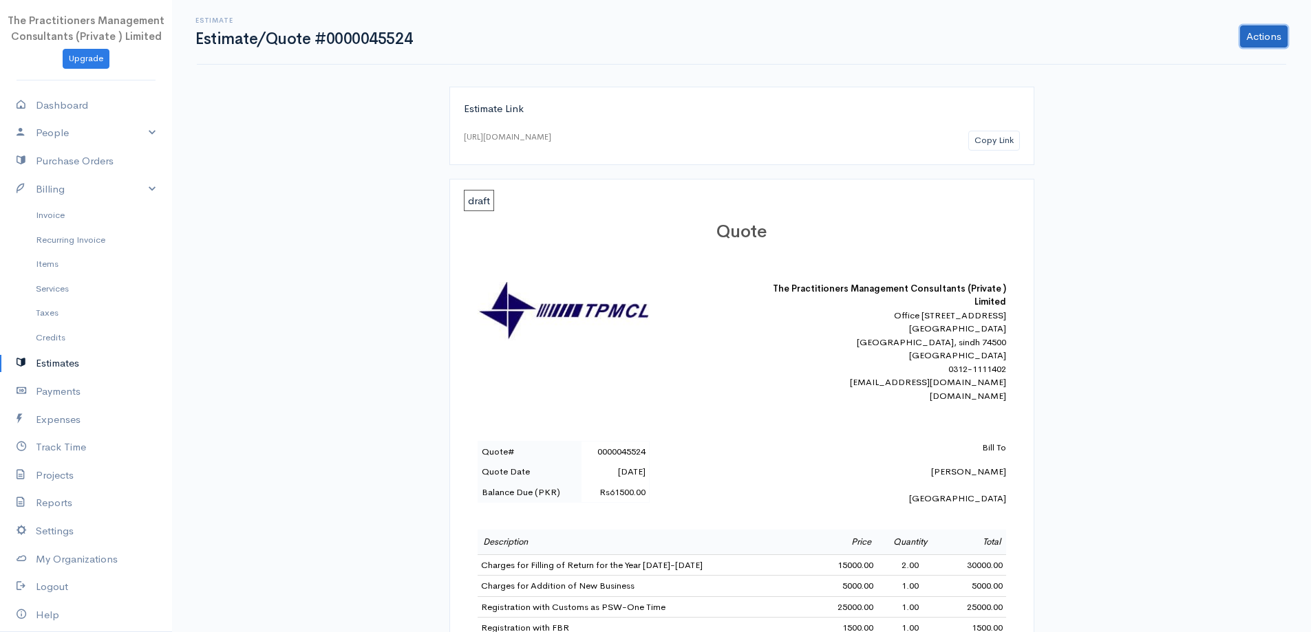
click at [1259, 35] on link "Actions" at bounding box center [1263, 36] width 47 height 22
click at [1188, 176] on link "PDF" at bounding box center [1228, 185] width 121 height 24
